Goal: Find specific page/section: Find specific page/section

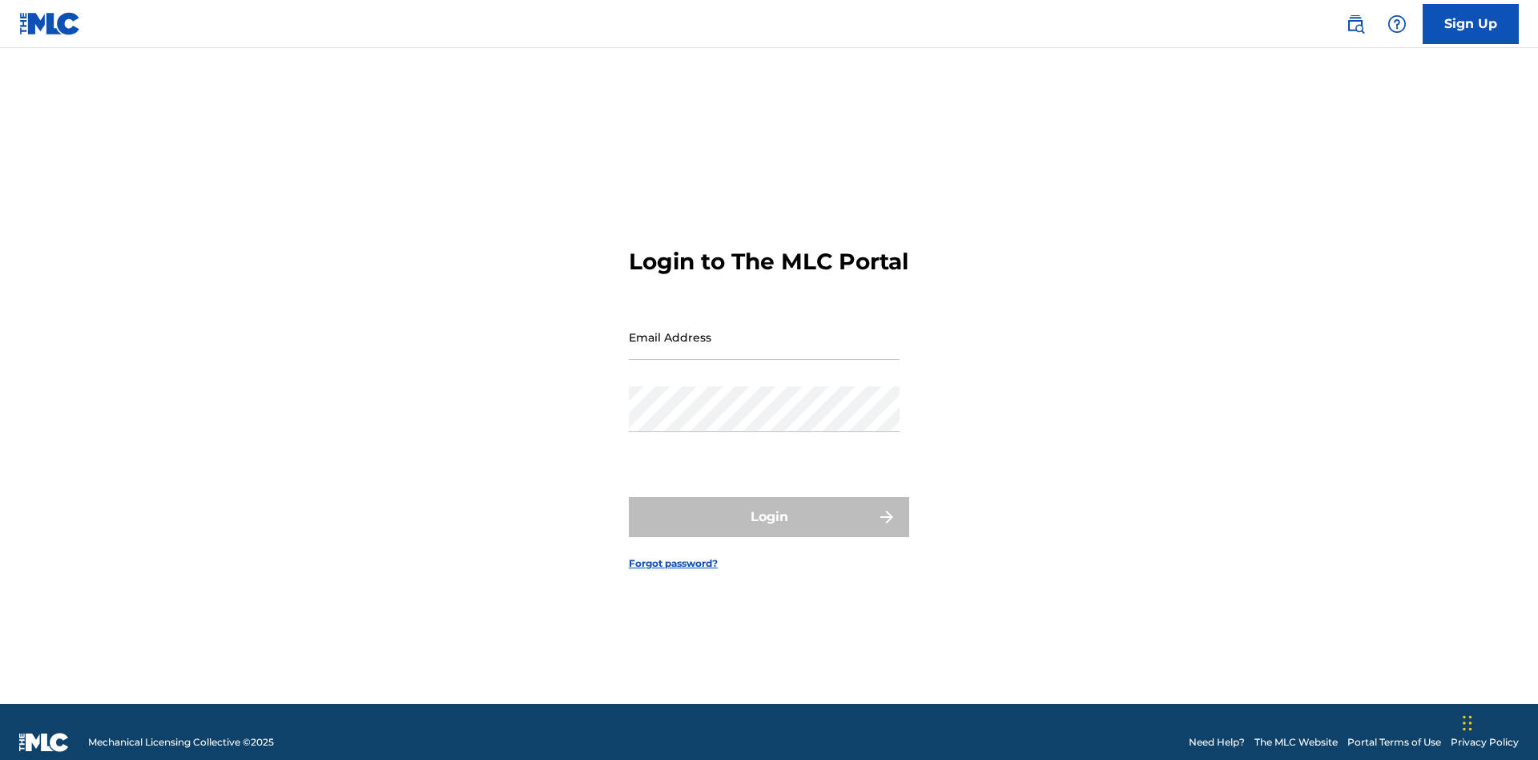
scroll to position [21, 0]
click at [764, 329] on input "Email Address" at bounding box center [764, 337] width 271 height 46
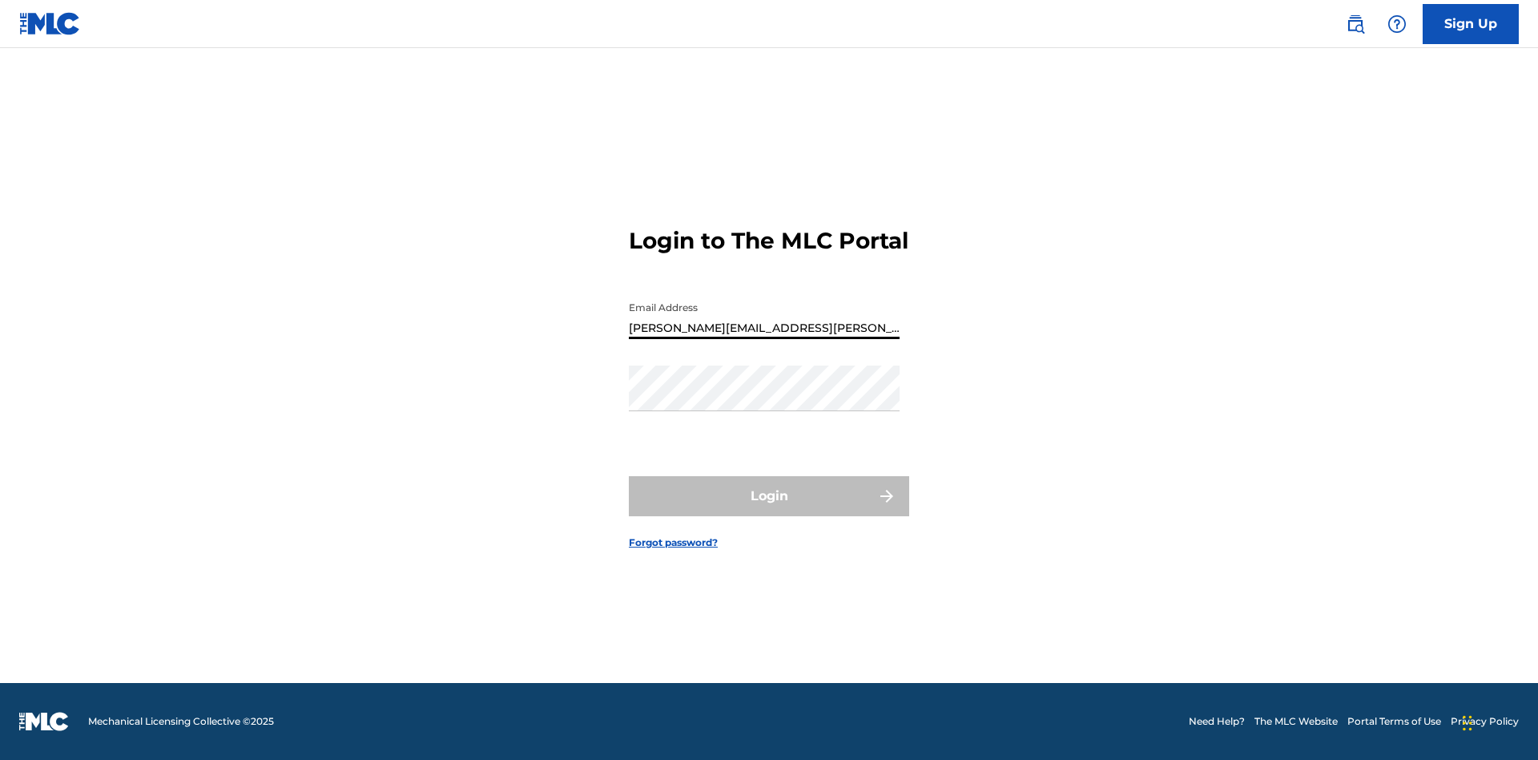
type input "Krystal.Ribble@themlc.com"
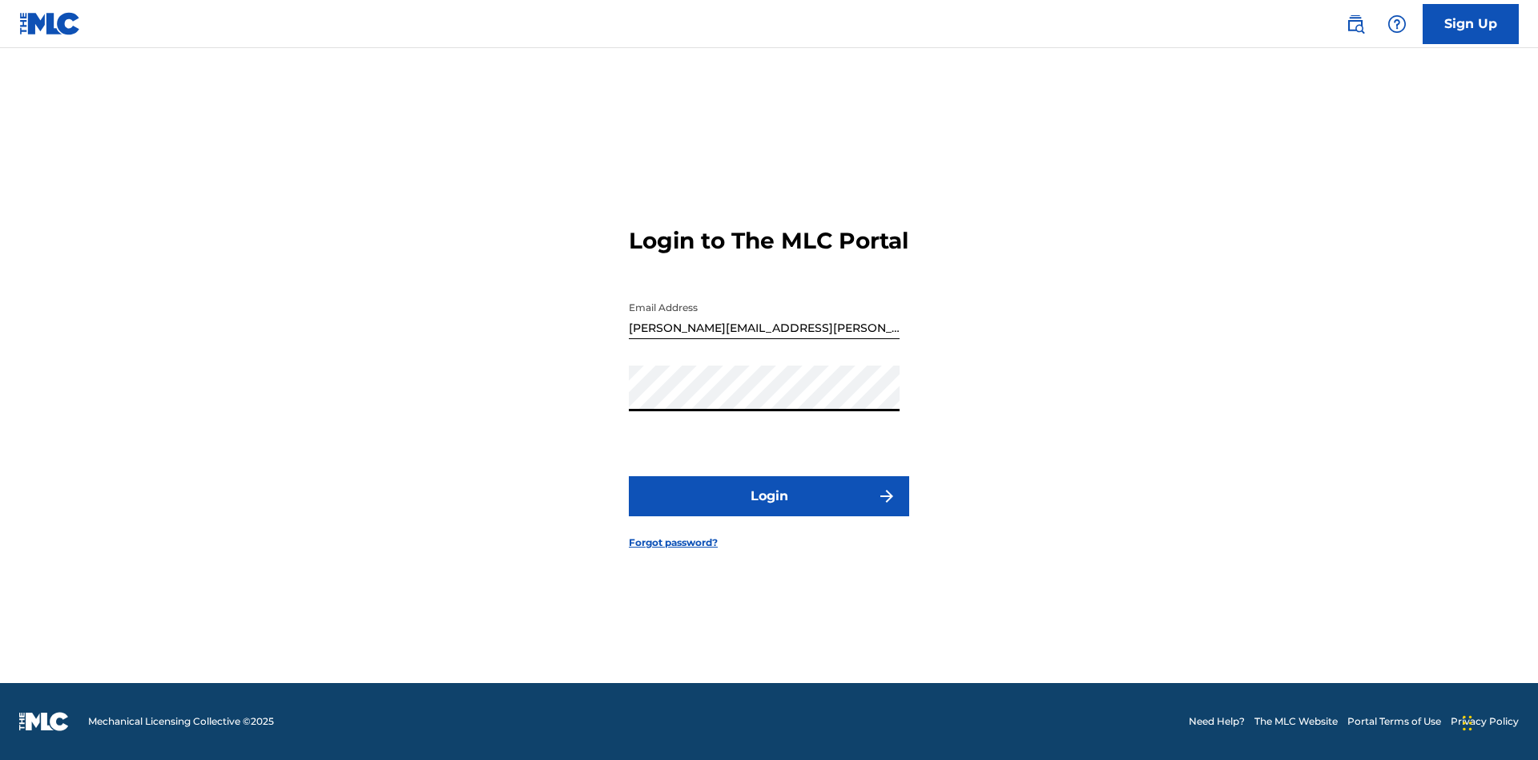
click at [769, 510] on button "Login" at bounding box center [769, 496] width 280 height 40
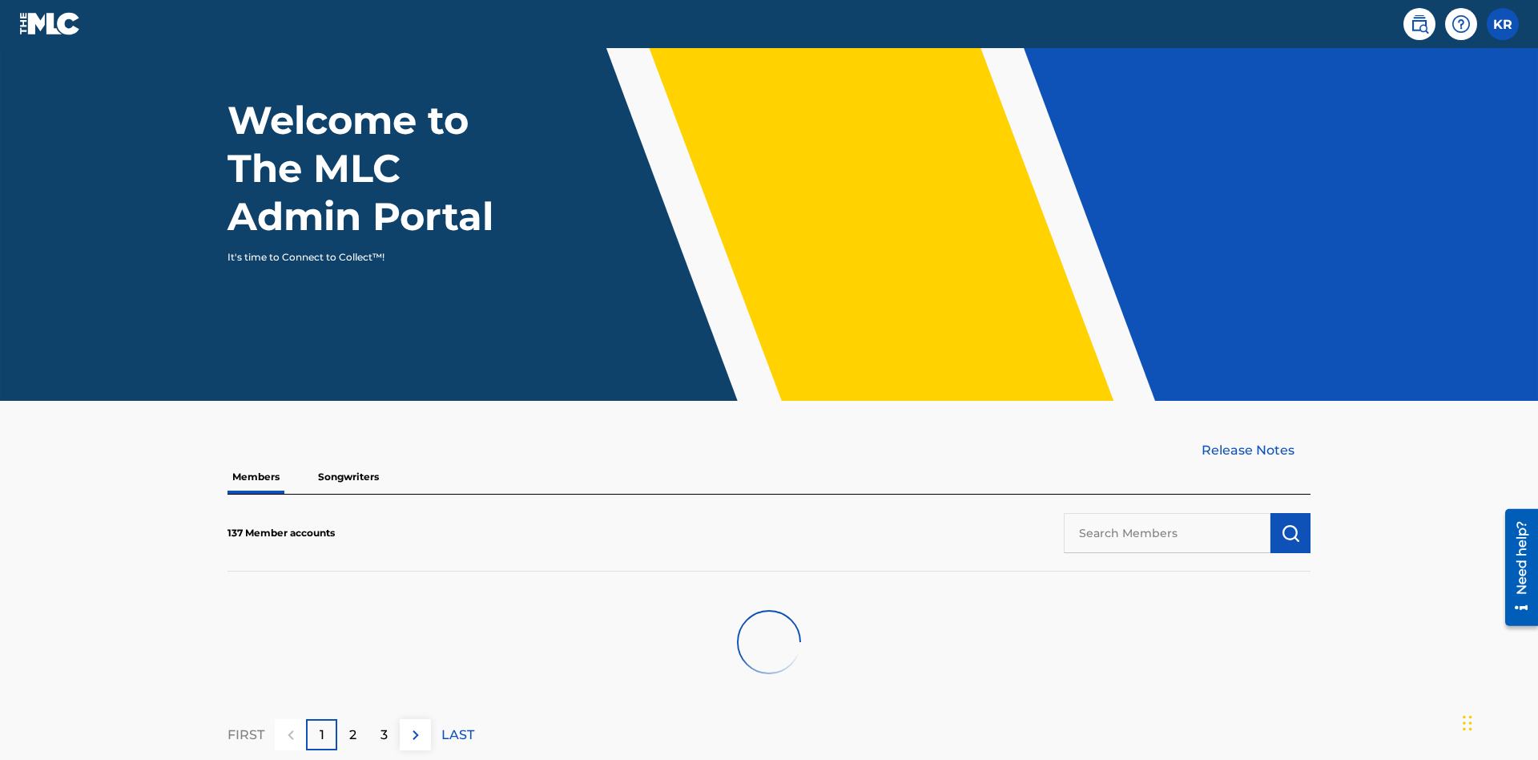
click at [1167, 513] on input "text" at bounding box center [1167, 533] width 207 height 40
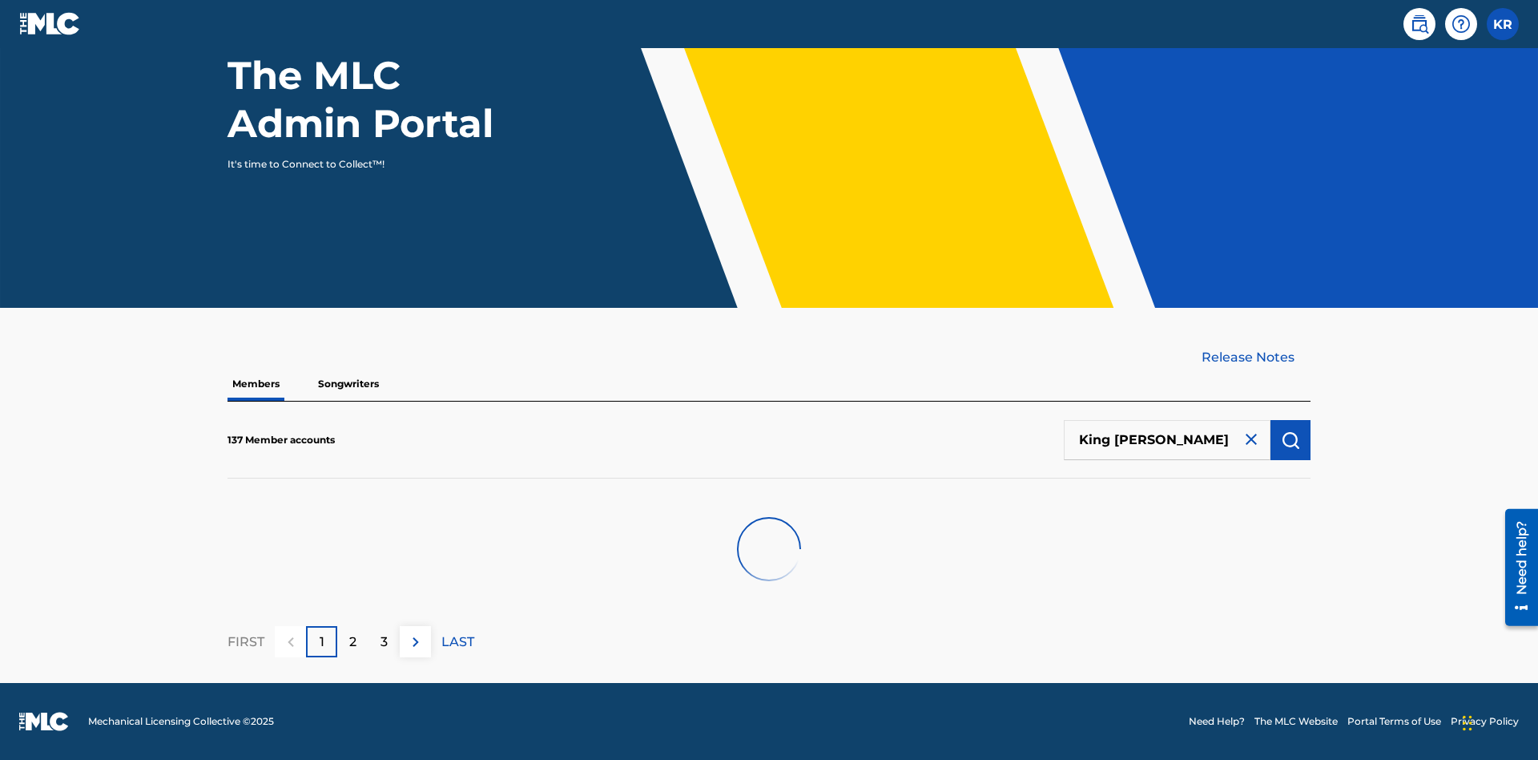
type input "King McTesterson"
click at [1291, 439] on img "submit" at bounding box center [1290, 439] width 19 height 19
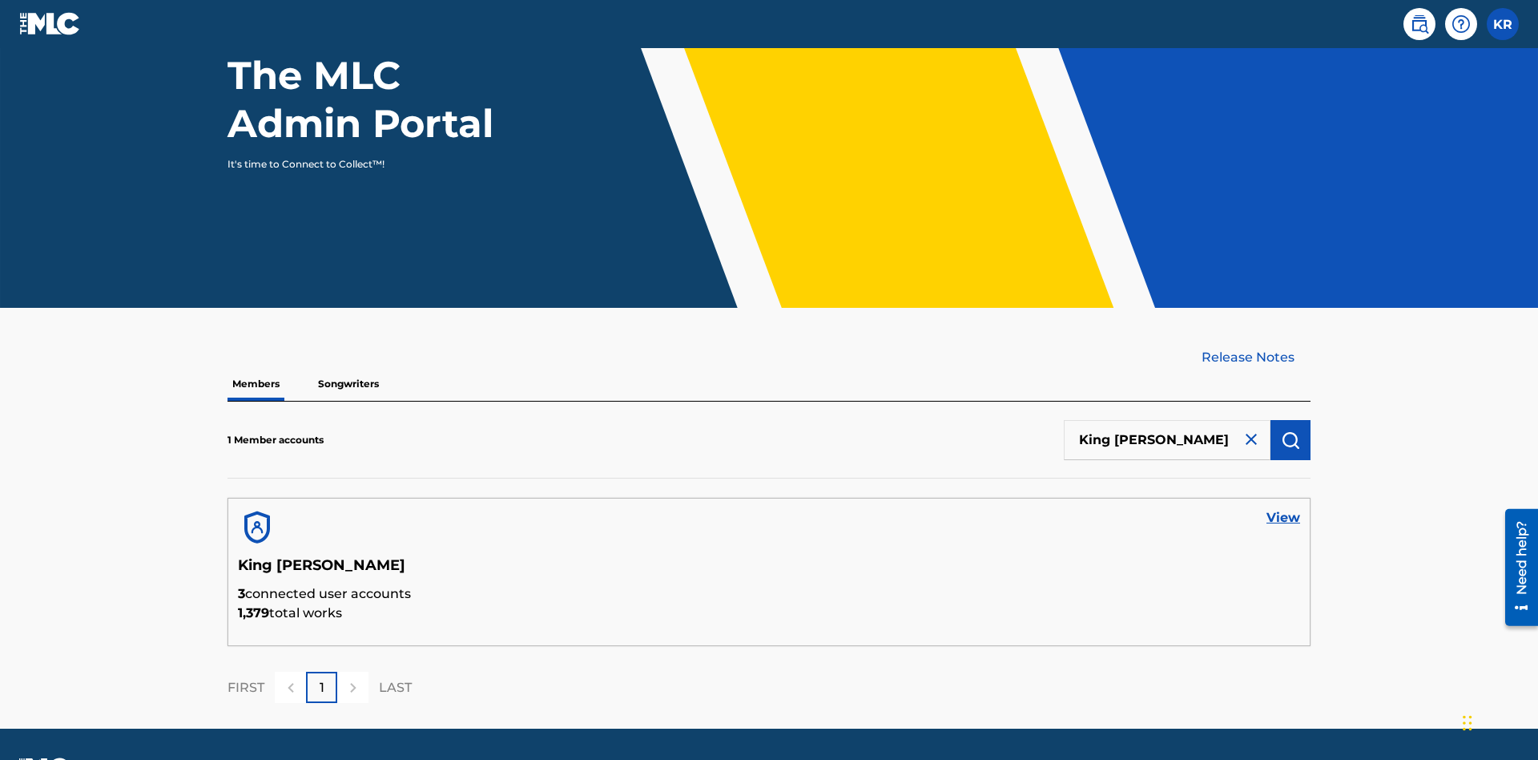
click at [1283, 508] on link "View" at bounding box center [1284, 517] width 34 height 19
